Goal: Participate in discussion: Engage in conversation with other users on a specific topic

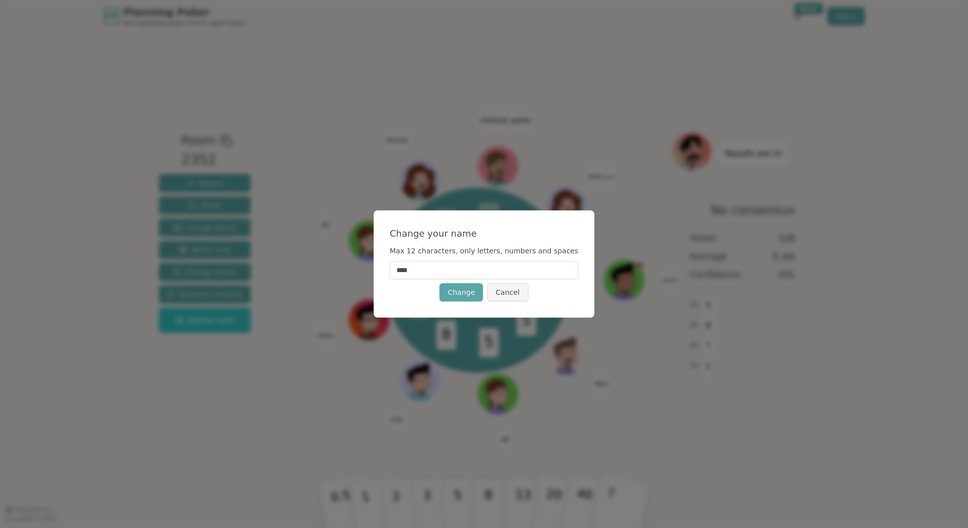
drag, startPoint x: 433, startPoint y: 265, endPoint x: 354, endPoint y: 269, distance: 79.0
click at [354, 269] on div "Change your name Max 12 characters, only letters, numbers and spaces **** Chang…" at bounding box center [484, 264] width 968 height 528
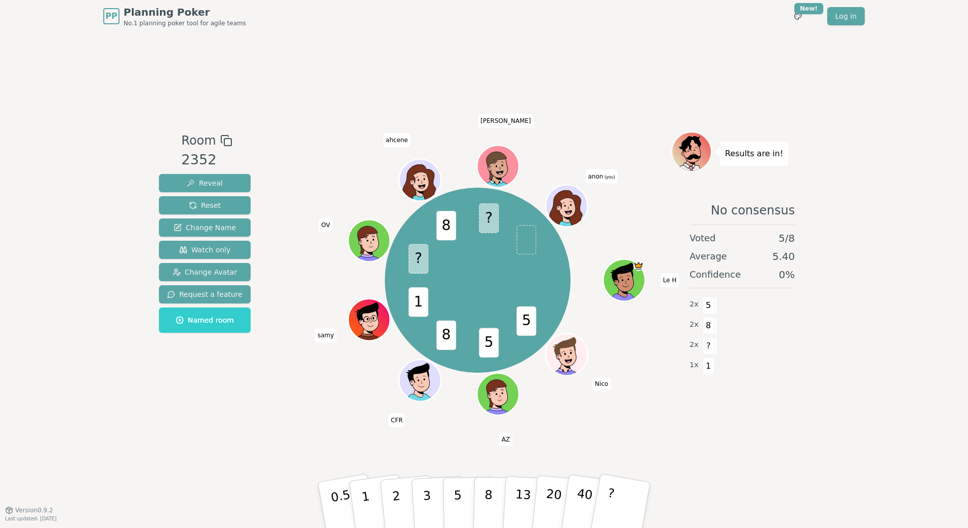
click at [915, 434] on div "PP Planning Poker No.1 planning poker tool for agile teams Toggle theme New! Lo…" at bounding box center [484, 264] width 968 height 528
click at [602, 174] on span "anon (you)" at bounding box center [601, 177] width 32 height 14
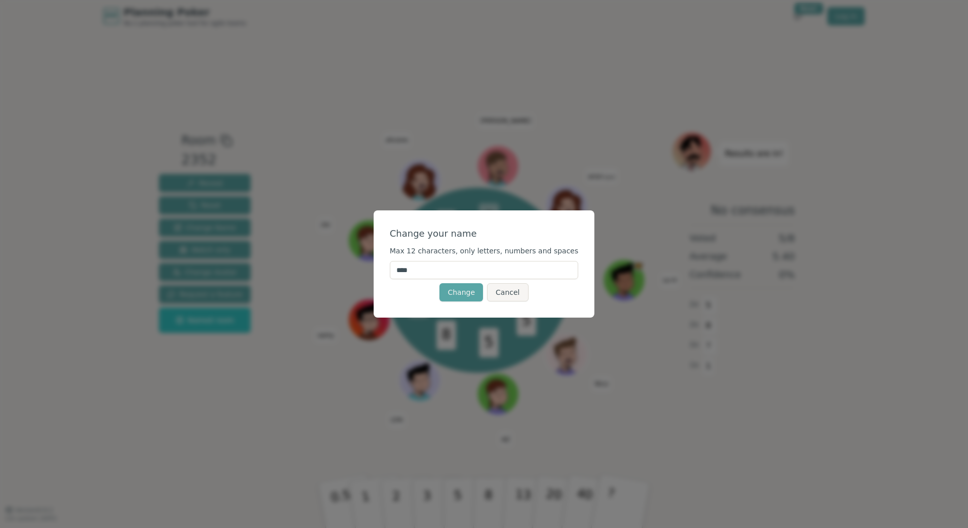
drag, startPoint x: 441, startPoint y: 277, endPoint x: 343, endPoint y: 274, distance: 97.7
click at [343, 274] on div "Change your name Max 12 characters, only letters, numbers and spaces **** Chang…" at bounding box center [484, 264] width 968 height 528
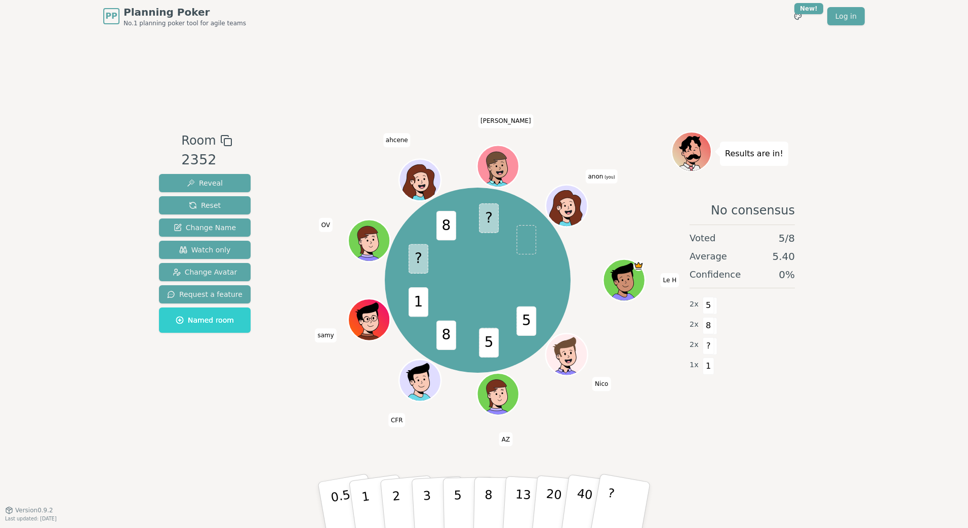
click at [601, 178] on span "anon (you)" at bounding box center [601, 177] width 32 height 14
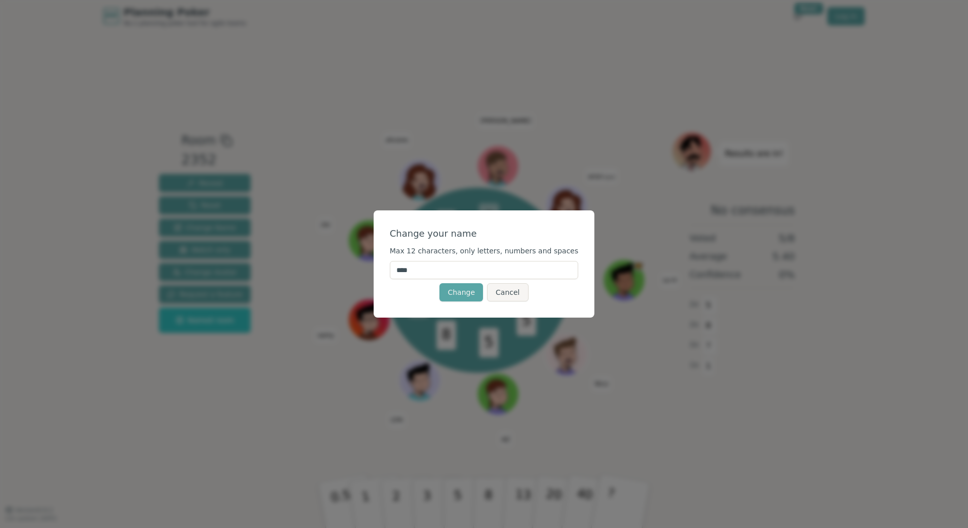
click at [601, 178] on div "Change your name Max 12 characters, only letters, numbers and spaces **** Chang…" at bounding box center [484, 264] width 968 height 528
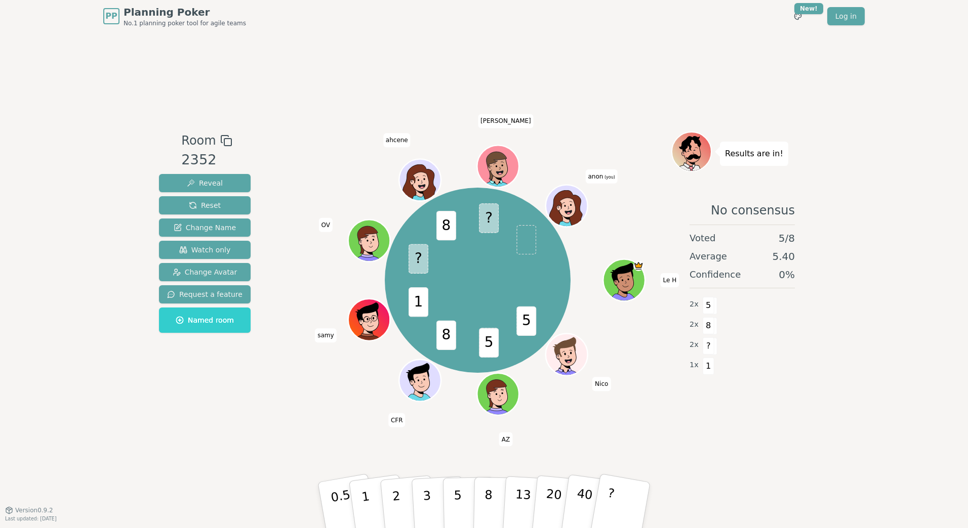
click at [593, 175] on span "anon (you)" at bounding box center [601, 177] width 32 height 14
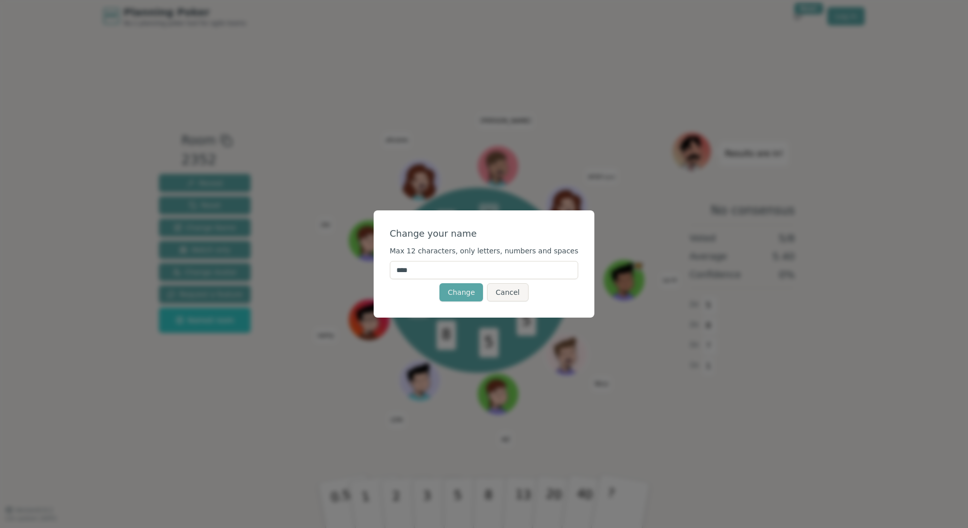
click at [419, 273] on input "****" at bounding box center [484, 270] width 189 height 18
type input "*****"
click at [451, 294] on button "Change" at bounding box center [461, 292] width 44 height 18
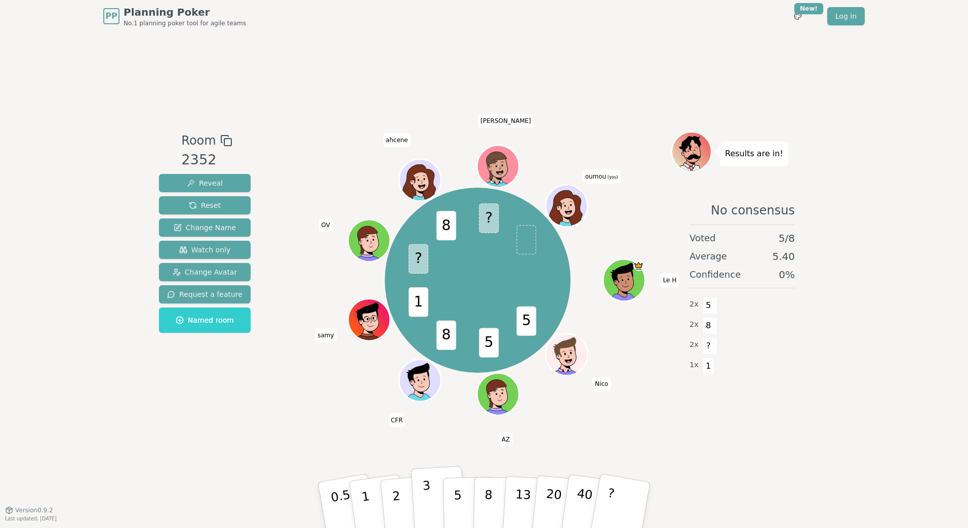
click at [421, 503] on button "3" at bounding box center [438, 505] width 55 height 79
click at [806, 460] on div "Room 2352 Reveal Reset Change Name Watch only Change Avatar Request a feature N…" at bounding box center [484, 271] width 658 height 478
drag, startPoint x: 838, startPoint y: 397, endPoint x: 775, endPoint y: 419, distance: 67.4
click at [838, 397] on div "PP Planning Poker No.1 planning poker tool for agile teams Toggle theme New! Lo…" at bounding box center [484, 264] width 968 height 528
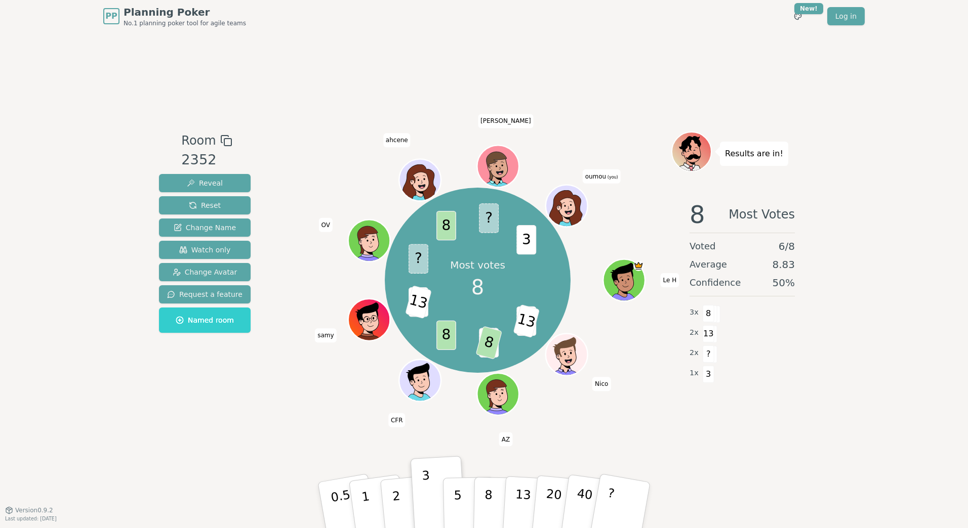
click at [698, 450] on div "Room 2352 Reveal Reset Change Name Watch only Change Avatar Request a feature N…" at bounding box center [484, 271] width 658 height 478
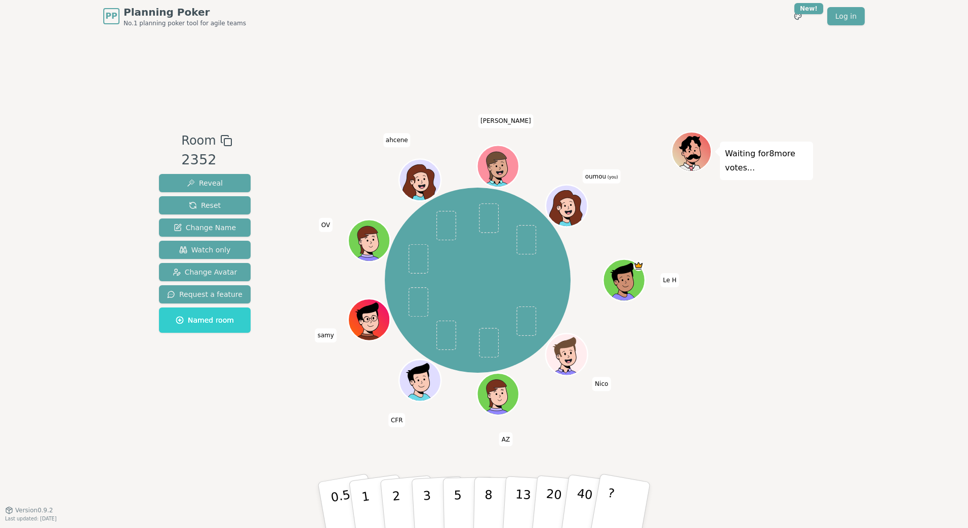
click at [801, 267] on div "Waiting for 8 more votes..." at bounding box center [742, 272] width 142 height 280
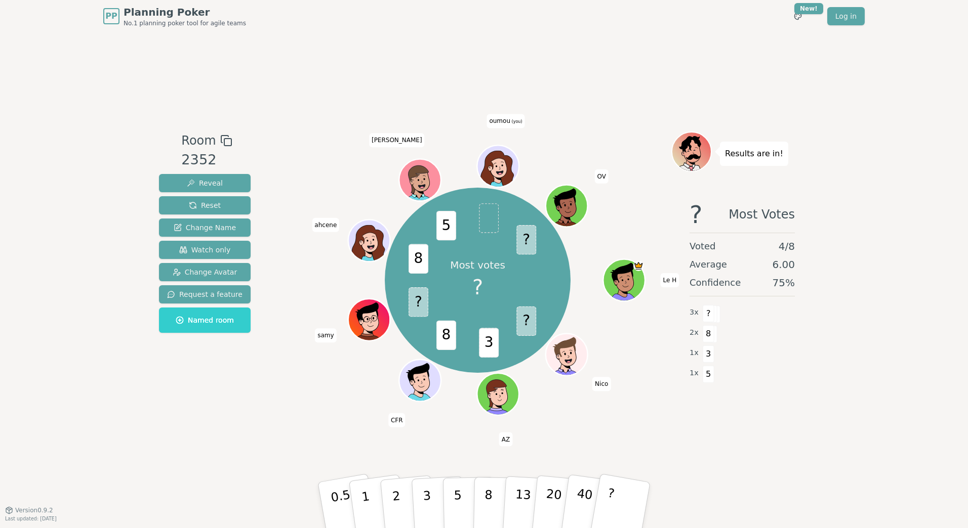
click at [893, 444] on div "PP Planning Poker No.1 planning poker tool for agile teams Toggle theme New! Lo…" at bounding box center [484, 264] width 968 height 528
click at [826, 348] on div "PP Planning Poker No.1 planning poker tool for agile teams Toggle theme New! Lo…" at bounding box center [484, 264] width 968 height 528
click at [813, 382] on div "PP Planning Poker No.1 planning poker tool for agile teams Toggle theme New! Lo…" at bounding box center [484, 264] width 968 height 528
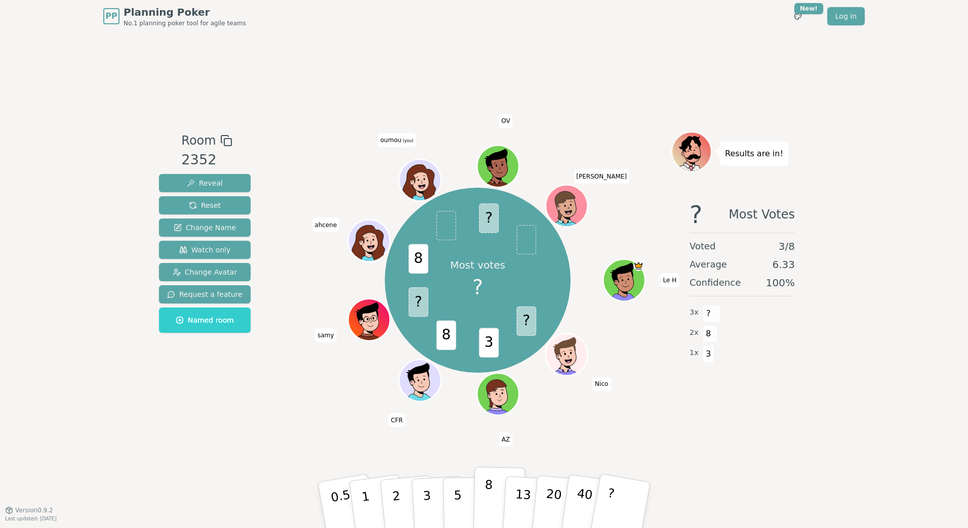
click at [489, 511] on p "8" at bounding box center [488, 505] width 9 height 55
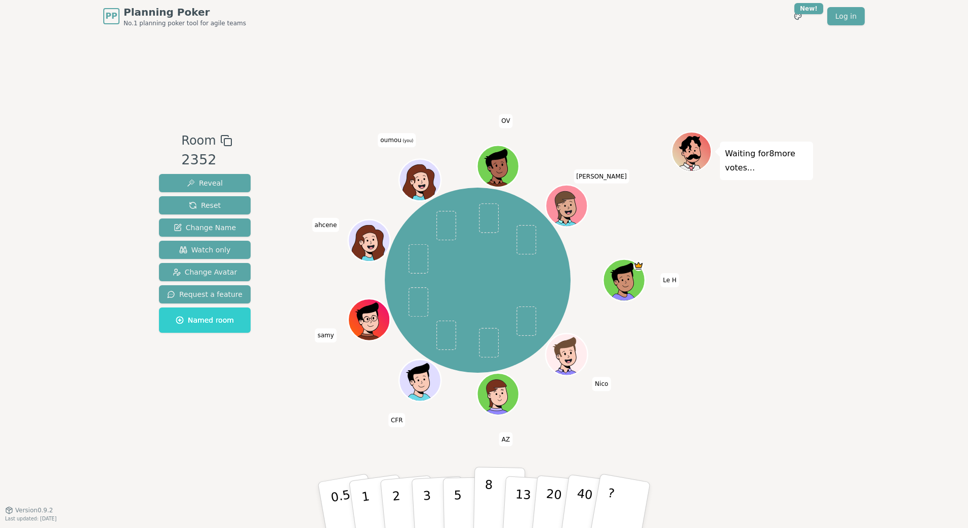
click at [487, 511] on p "8" at bounding box center [488, 505] width 9 height 55
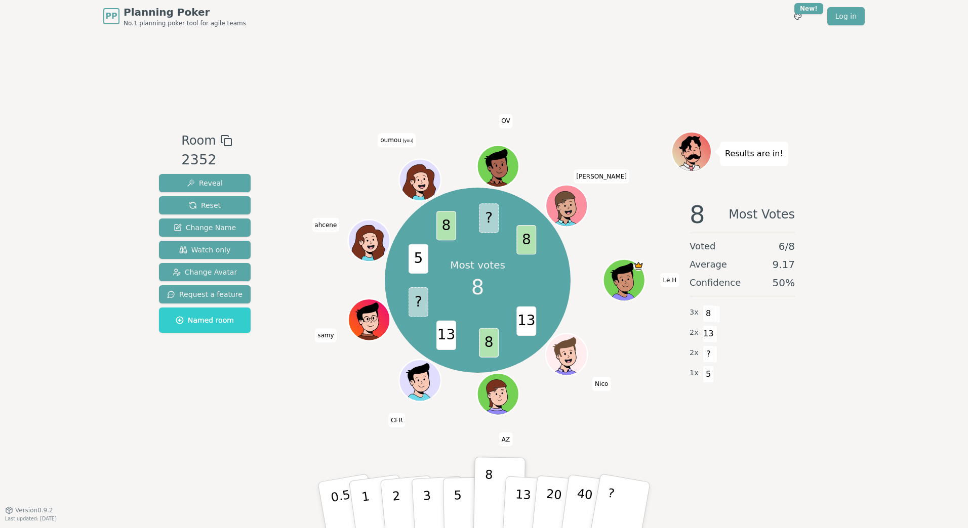
click at [884, 389] on div "PP Planning Poker No.1 planning poker tool for agile teams Toggle theme New! Lo…" at bounding box center [484, 264] width 968 height 528
click at [673, 430] on div "Room 2352 Reveal Reset Change Name Watch only Change Avatar Request a feature N…" at bounding box center [484, 271] width 658 height 478
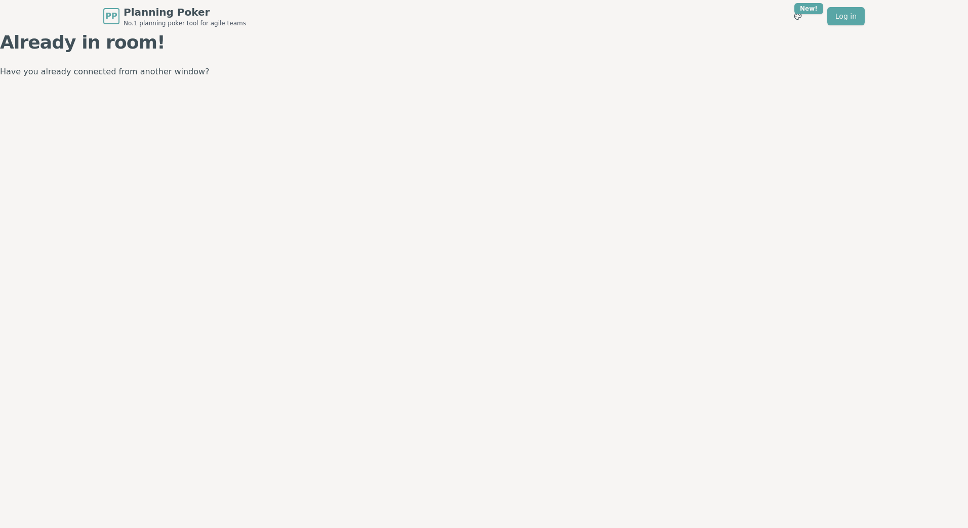
click at [643, 236] on div "PP Planning Poker No.1 planning poker tool for agile teams Toggle theme New! Lo…" at bounding box center [484, 264] width 968 height 528
drag, startPoint x: 354, startPoint y: 67, endPoint x: 362, endPoint y: 62, distance: 9.6
click at [354, 67] on p "Have you already connected from another window?" at bounding box center [484, 72] width 968 height 14
